Goal: Transaction & Acquisition: Download file/media

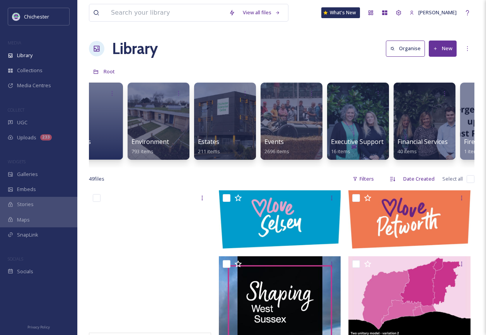
scroll to position [0, 1364]
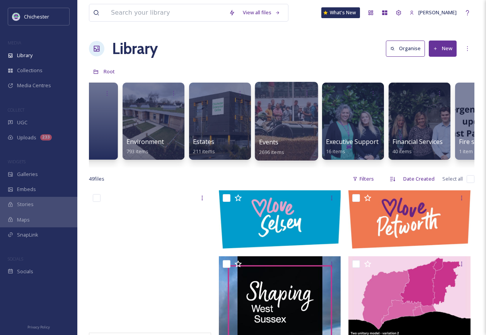
click at [304, 126] on div at bounding box center [286, 121] width 63 height 79
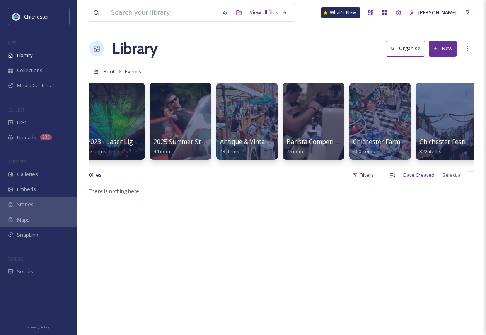
scroll to position [0, 15]
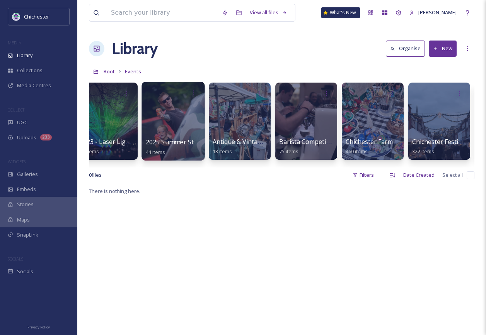
click at [185, 112] on div at bounding box center [172, 121] width 63 height 79
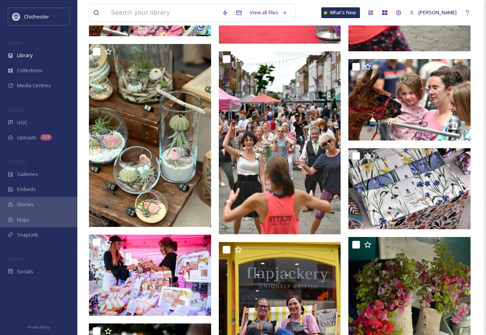
scroll to position [811, 0]
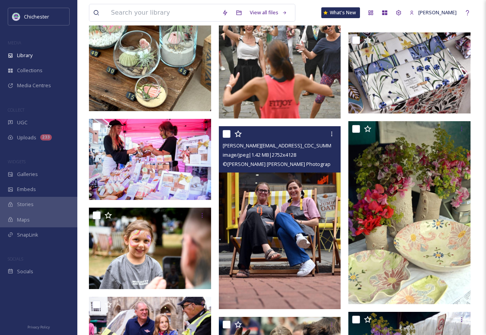
click at [313, 177] on img at bounding box center [280, 217] width 122 height 183
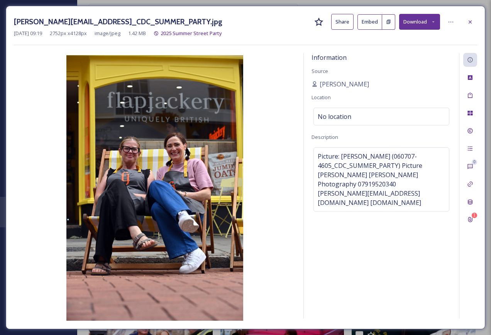
click at [432, 20] on icon at bounding box center [433, 21] width 5 height 5
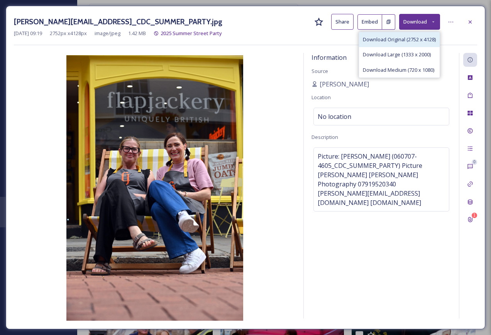
click at [396, 39] on span "Download Original (2752 x 4128)" at bounding box center [399, 39] width 73 height 7
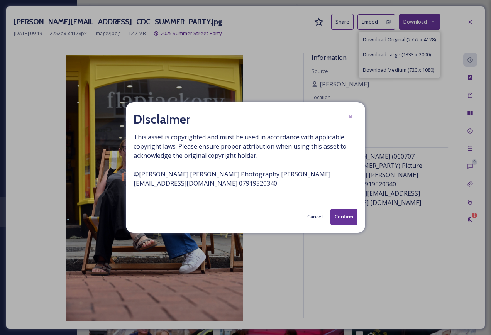
click at [332, 215] on button "Confirm" at bounding box center [344, 217] width 27 height 16
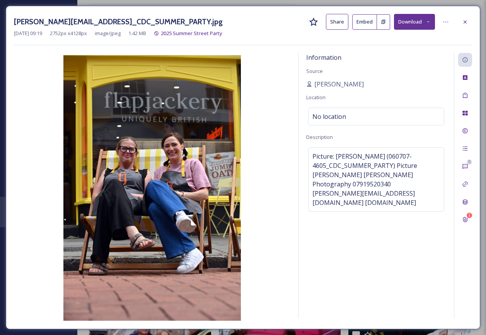
drag, startPoint x: 437, startPoint y: 250, endPoint x: 438, endPoint y: 243, distance: 7.0
click at [437, 250] on div "Information Source [PERSON_NAME] Location No location Description Picture: [PER…" at bounding box center [375, 186] width 155 height 266
click at [465, 217] on icon at bounding box center [465, 220] width 6 height 6
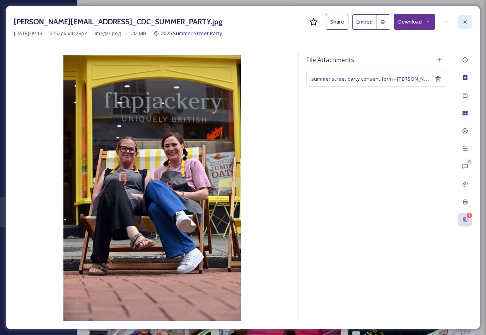
click at [467, 22] on icon at bounding box center [465, 22] width 6 height 6
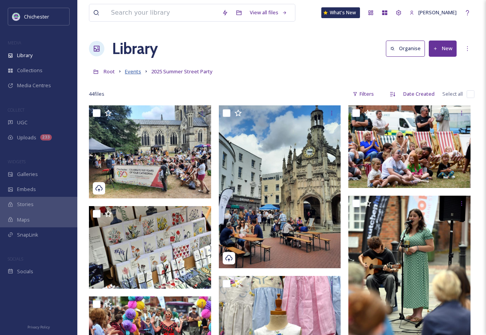
drag, startPoint x: 133, startPoint y: 73, endPoint x: 140, endPoint y: 72, distance: 6.6
click at [133, 73] on span "Events" at bounding box center [133, 71] width 16 height 7
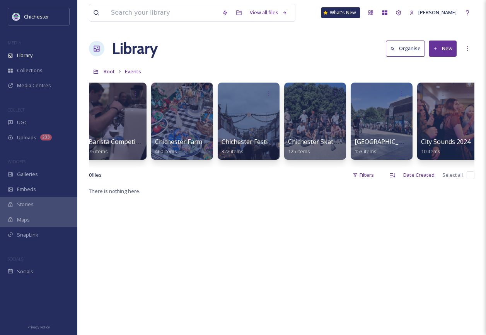
scroll to position [0, 211]
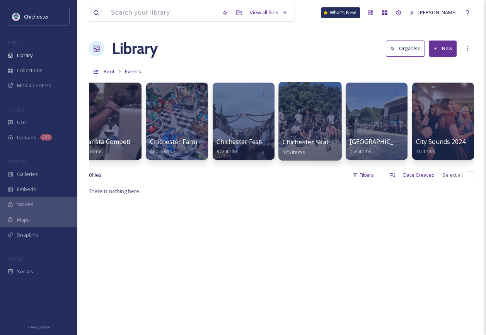
click at [319, 131] on div at bounding box center [309, 121] width 63 height 79
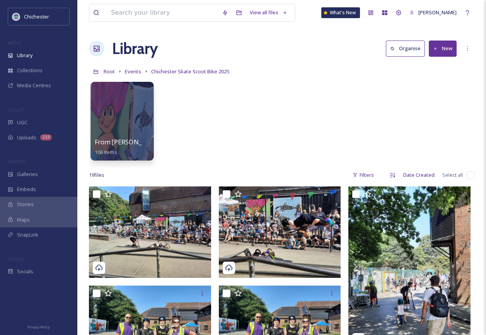
click at [121, 122] on div at bounding box center [121, 121] width 63 height 79
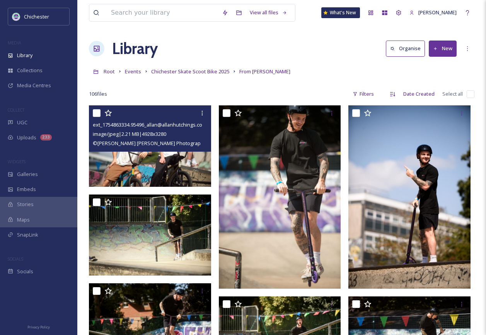
click at [150, 170] on img at bounding box center [150, 145] width 122 height 81
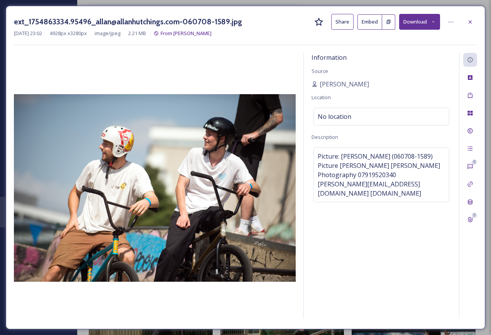
click at [418, 19] on button "Download" at bounding box center [419, 22] width 41 height 16
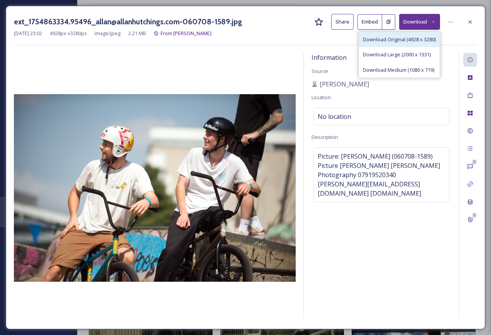
click at [413, 41] on span "Download Original (4928 x 3280)" at bounding box center [399, 39] width 73 height 7
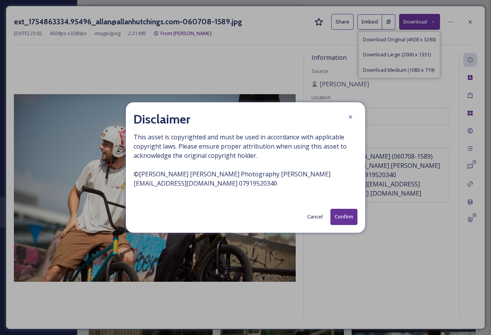
click at [354, 220] on button "Confirm" at bounding box center [344, 217] width 27 height 16
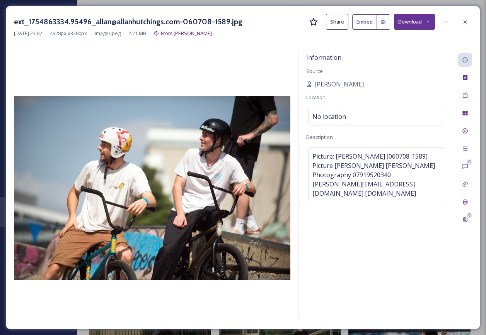
drag, startPoint x: 390, startPoint y: 276, endPoint x: 434, endPoint y: 224, distance: 68.0
click at [390, 276] on div "Information Source [PERSON_NAME] Location No location Description Picture: [PER…" at bounding box center [375, 186] width 155 height 266
click at [469, 19] on div at bounding box center [465, 22] width 14 height 14
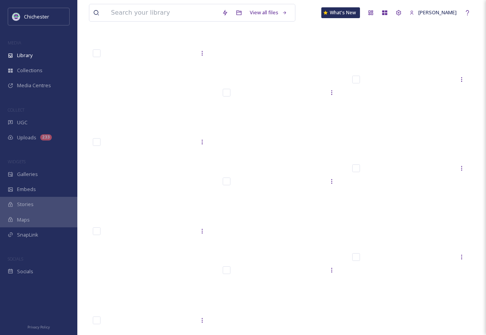
scroll to position [3322, 0]
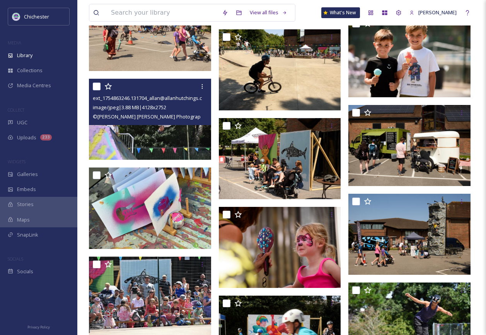
click at [187, 141] on img at bounding box center [150, 119] width 122 height 81
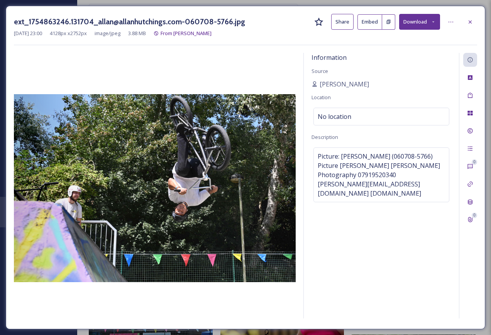
click at [423, 19] on button "Download" at bounding box center [419, 22] width 41 height 16
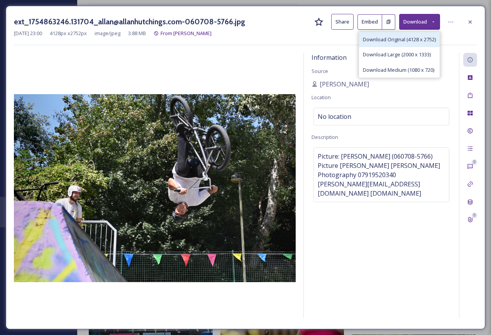
click at [386, 40] on span "Download Original (4128 x 2752)" at bounding box center [399, 39] width 73 height 7
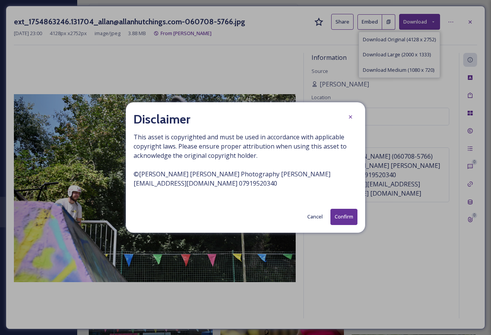
click at [342, 223] on button "Confirm" at bounding box center [344, 217] width 27 height 16
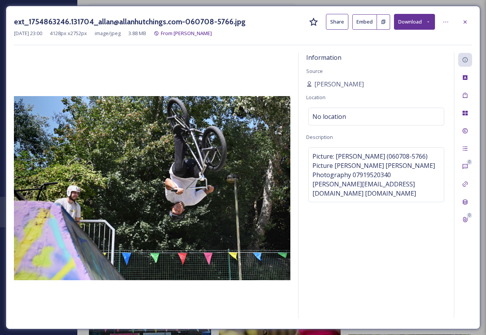
drag, startPoint x: 442, startPoint y: 265, endPoint x: 468, endPoint y: 139, distance: 128.2
click at [442, 265] on div "Information Source [PERSON_NAME] Location No location Description Picture: [PER…" at bounding box center [375, 186] width 155 height 266
click at [464, 20] on icon at bounding box center [465, 22] width 6 height 6
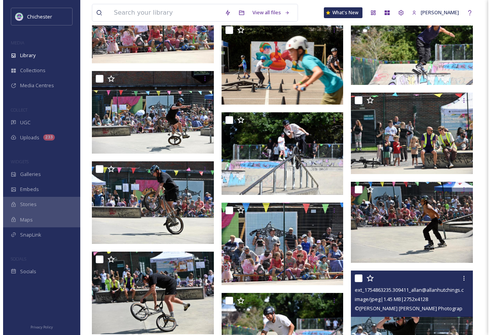
scroll to position [3708, 0]
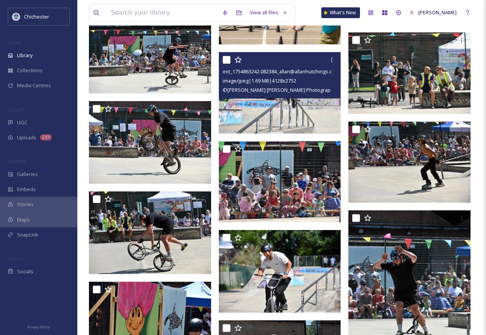
click at [319, 117] on img at bounding box center [280, 92] width 122 height 81
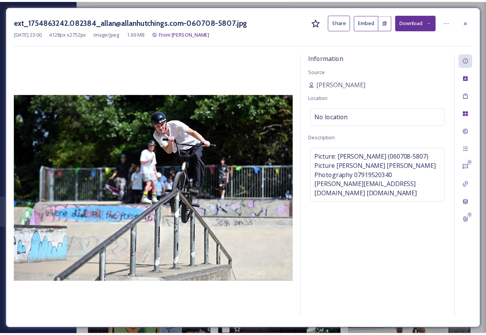
scroll to position [3709, 0]
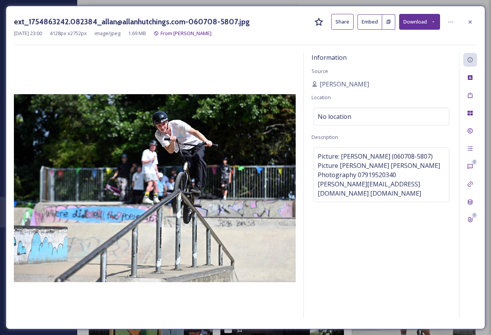
click at [415, 16] on button "Download" at bounding box center [419, 22] width 41 height 16
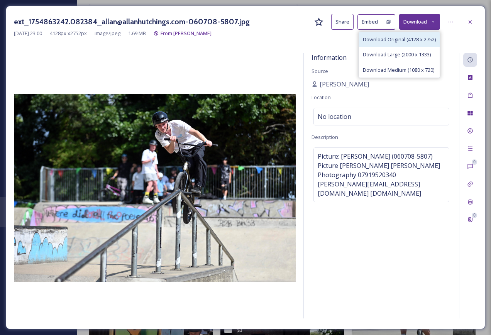
click at [388, 40] on span "Download Original (4128 x 2752)" at bounding box center [399, 39] width 73 height 7
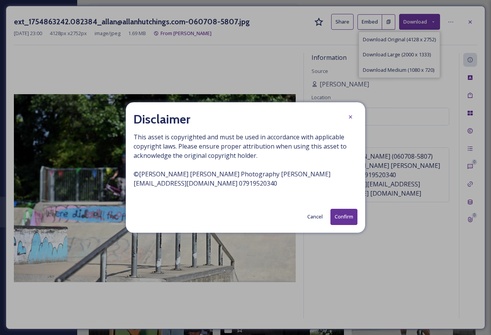
click at [343, 217] on button "Confirm" at bounding box center [344, 217] width 27 height 16
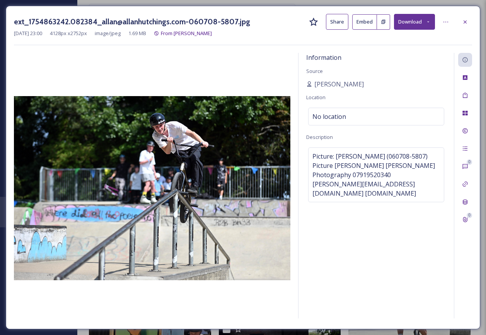
click at [269, 309] on div at bounding box center [152, 187] width 276 height 268
click at [465, 19] on icon at bounding box center [465, 22] width 6 height 6
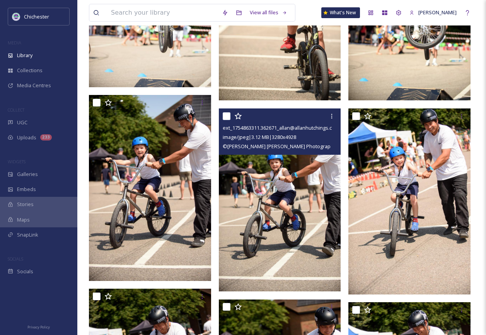
scroll to position [890, 0]
